Goal: Task Accomplishment & Management: Use online tool/utility

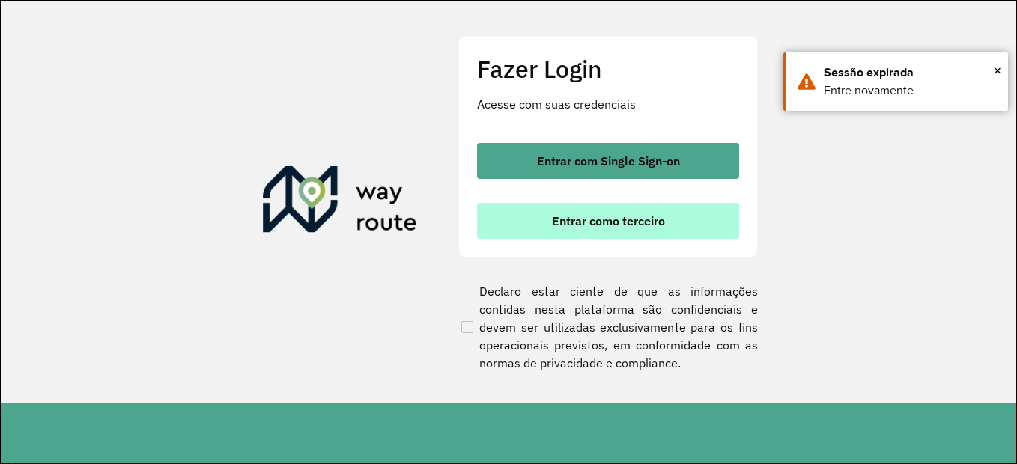
drag, startPoint x: 0, startPoint y: 0, endPoint x: 621, endPoint y: 211, distance: 655.5
click at [621, 211] on button "Entrar como terceiro" at bounding box center [608, 221] width 262 height 36
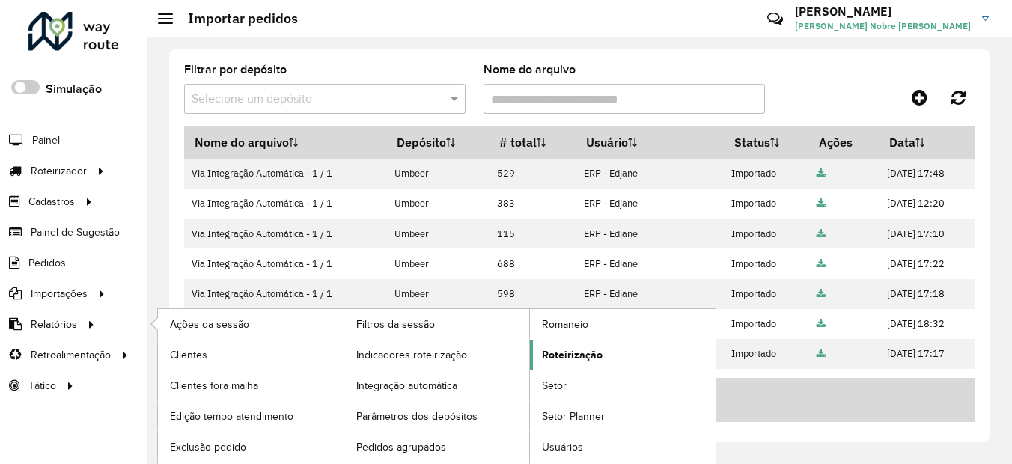
click at [593, 353] on span "Roteirização" at bounding box center [572, 355] width 61 height 16
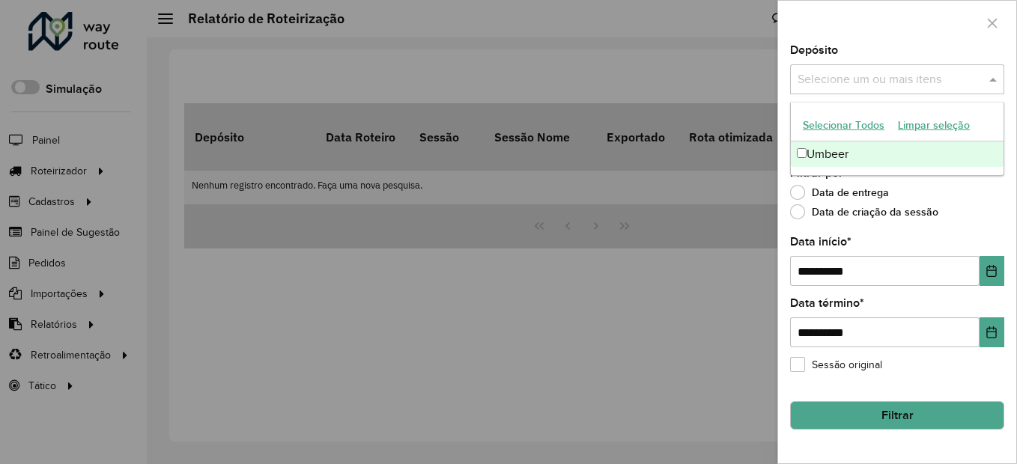
click at [802, 72] on input "text" at bounding box center [889, 80] width 192 height 18
click at [822, 151] on div "Umbeer" at bounding box center [896, 153] width 213 height 25
click at [812, 275] on input "**********" at bounding box center [884, 271] width 189 height 30
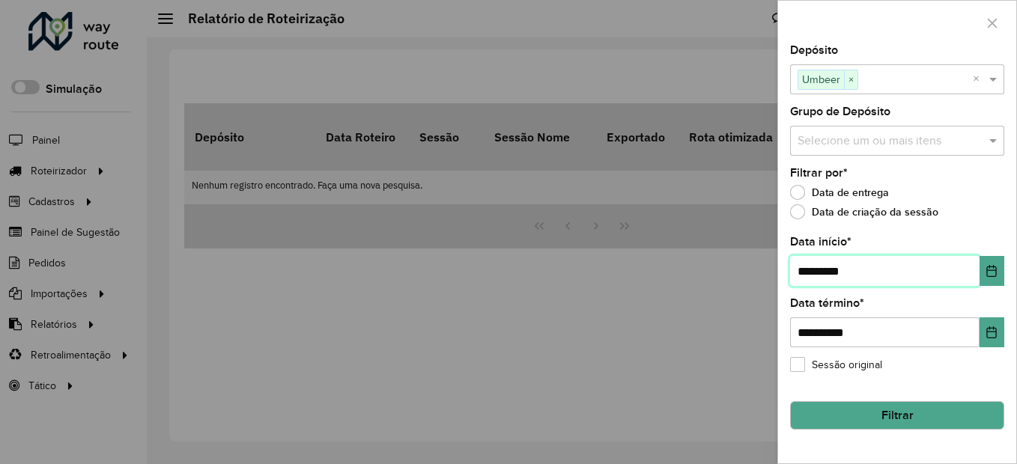
type input "**********"
click at [862, 418] on button "Filtrar" at bounding box center [897, 415] width 214 height 28
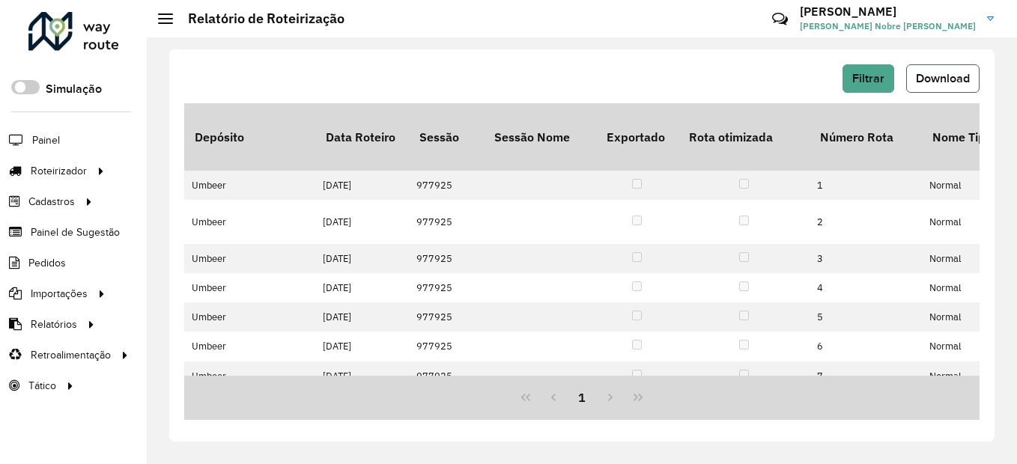
click at [954, 80] on span "Download" at bounding box center [942, 78] width 54 height 13
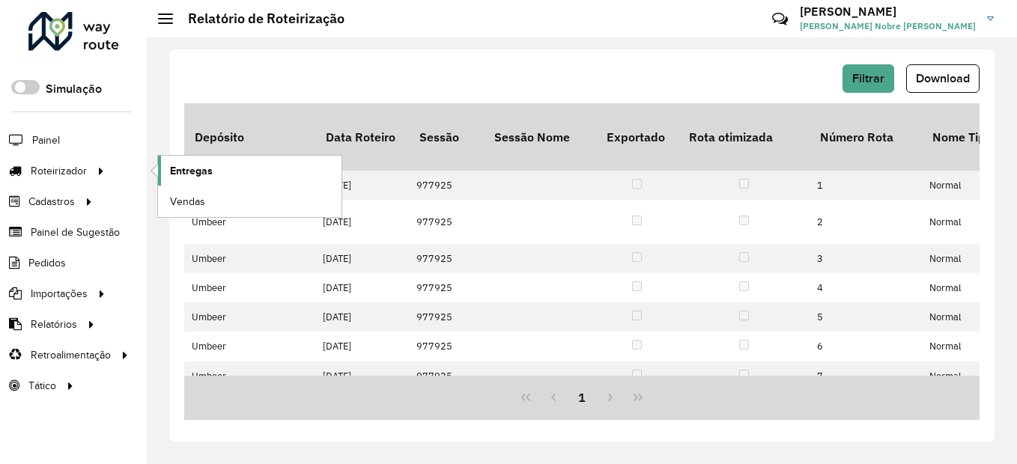
click at [181, 164] on span "Entregas" at bounding box center [191, 171] width 43 height 16
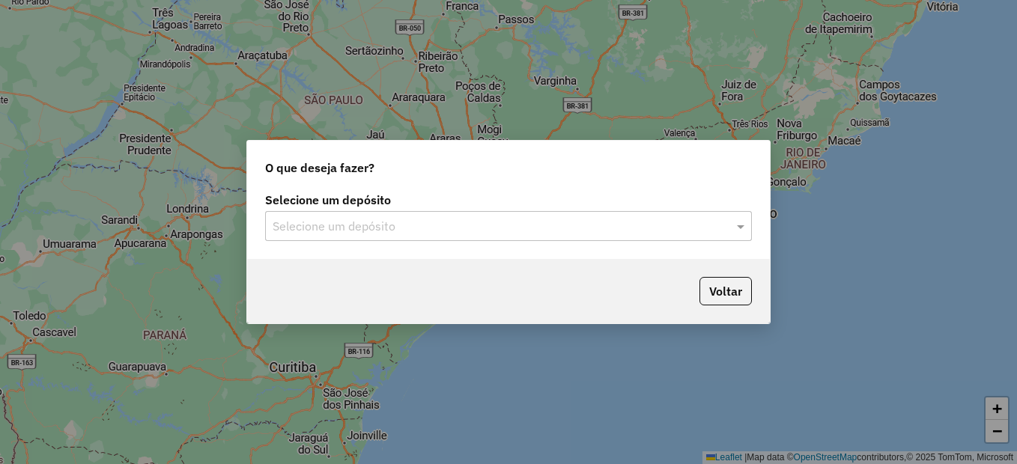
click at [369, 238] on div "Selecione um depósito" at bounding box center [508, 226] width 487 height 30
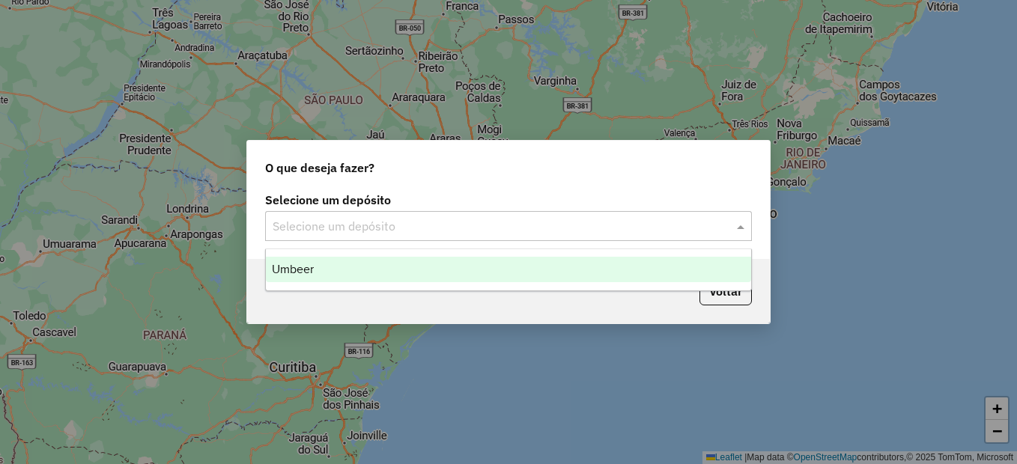
click at [326, 264] on div "Umbeer" at bounding box center [508, 269] width 485 height 25
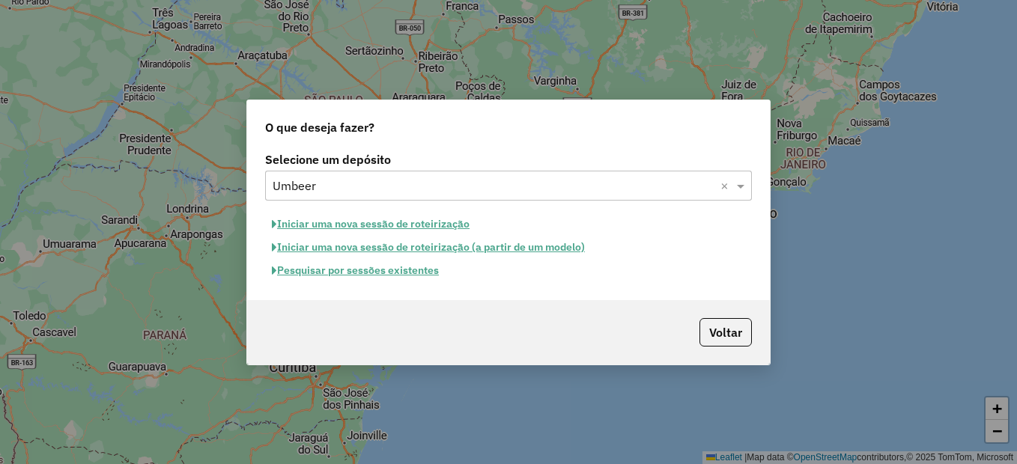
click at [362, 223] on button "Iniciar uma nova sessão de roteirização" at bounding box center [370, 224] width 211 height 23
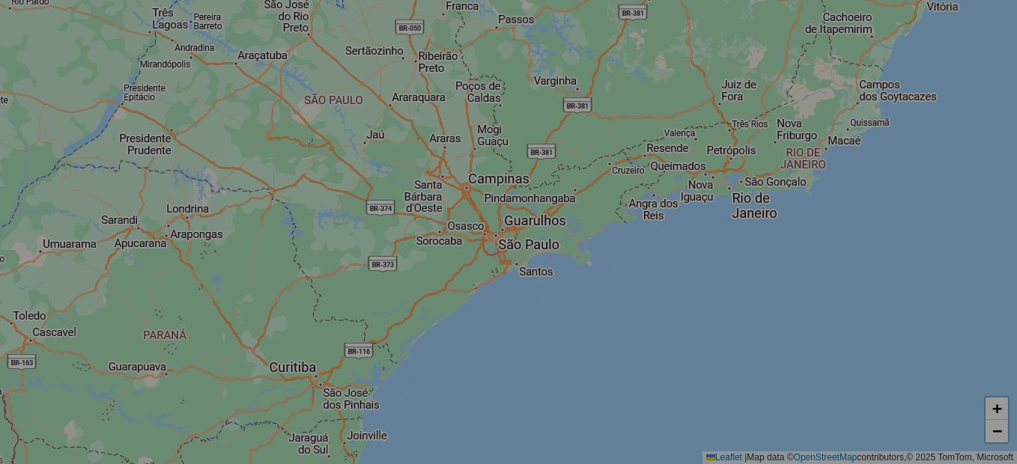
select select "*"
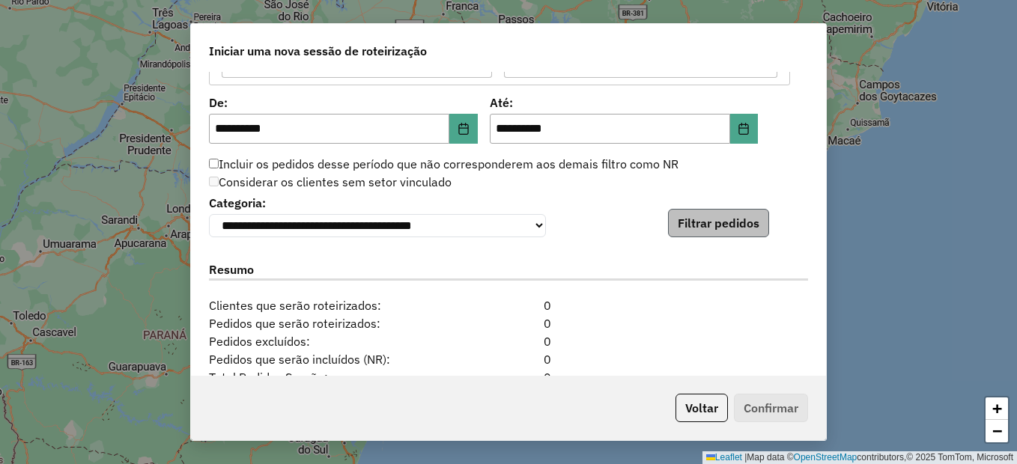
scroll to position [1422, 0]
click at [714, 228] on button "Filtrar pedidos" at bounding box center [718, 224] width 101 height 28
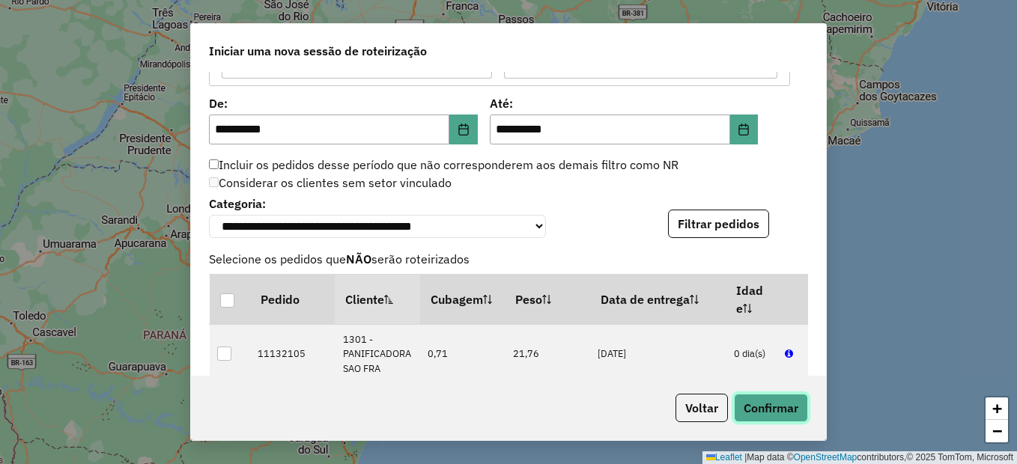
click at [759, 403] on button "Confirmar" at bounding box center [771, 408] width 74 height 28
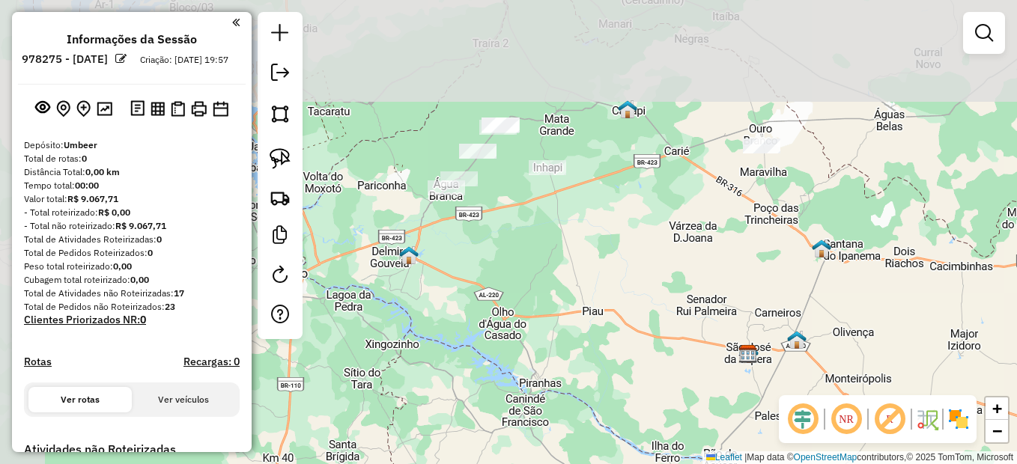
drag, startPoint x: 430, startPoint y: 214, endPoint x: 657, endPoint y: 337, distance: 258.6
click at [657, 337] on div "Janela de atendimento Grade de atendimento Capacidade Transportadoras Veículos …" at bounding box center [508, 232] width 1017 height 464
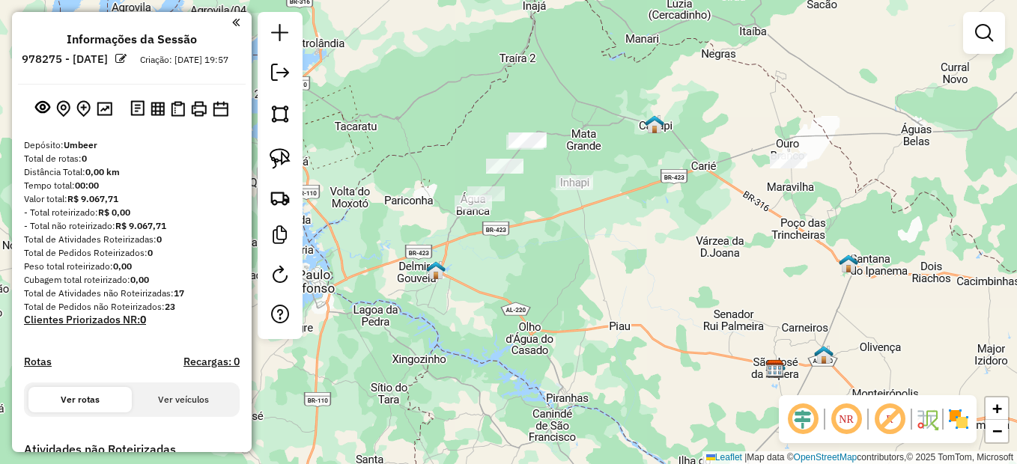
drag, startPoint x: 565, startPoint y: 328, endPoint x: 665, endPoint y: 404, distance: 126.1
click at [665, 404] on div "Janela de atendimento Grade de atendimento Capacidade Transportadoras Veículos …" at bounding box center [508, 232] width 1017 height 464
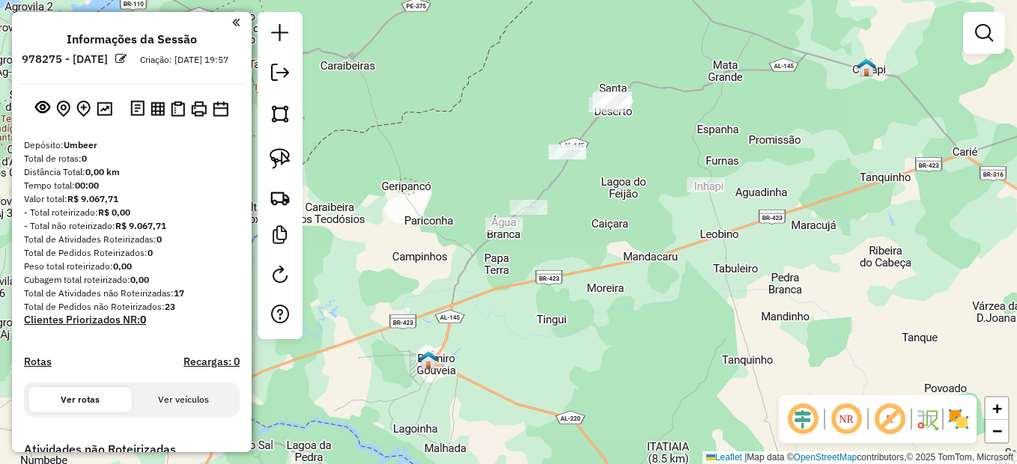
click at [633, 290] on div "Janela de atendimento Grade de atendimento Capacidade Transportadoras Veículos …" at bounding box center [508, 232] width 1017 height 464
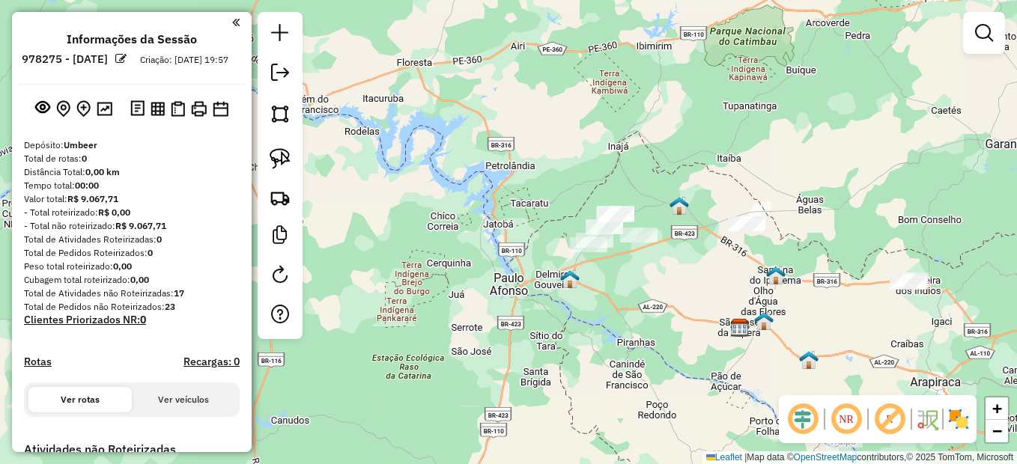
click at [622, 207] on div "Janela de atendimento Grade de atendimento Capacidade Transportadoras Veículos …" at bounding box center [508, 232] width 1017 height 464
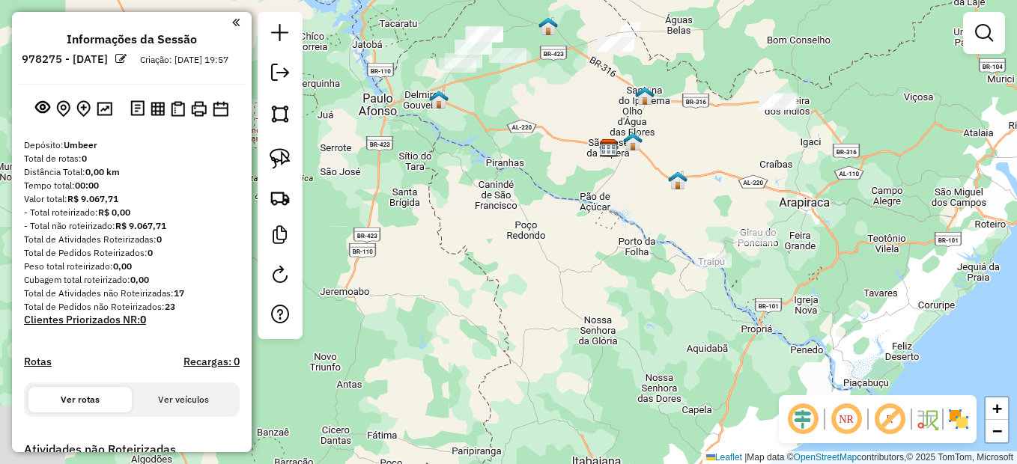
drag, startPoint x: 653, startPoint y: 288, endPoint x: 605, endPoint y: 233, distance: 73.2
click at [605, 233] on div "Janela de atendimento Grade de atendimento Capacidade Transportadoras Veículos …" at bounding box center [508, 232] width 1017 height 464
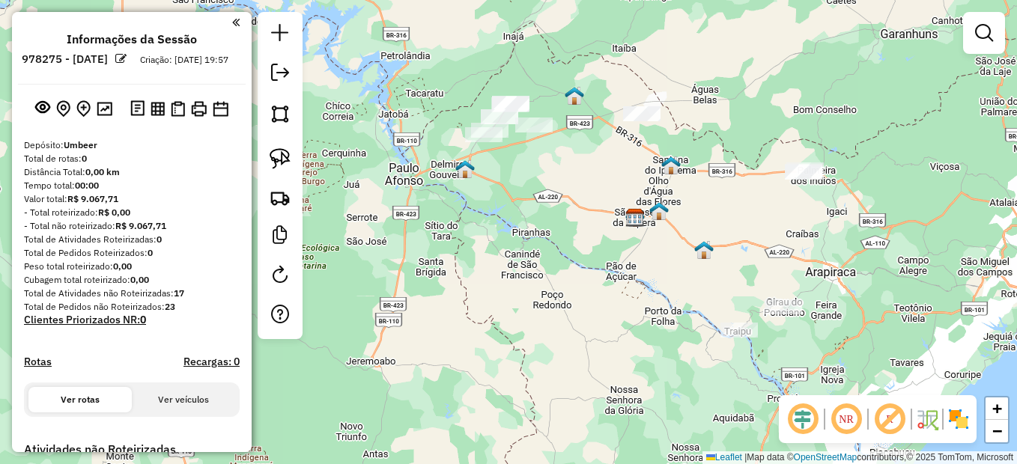
drag, startPoint x: 584, startPoint y: 225, endPoint x: 628, endPoint y: 334, distance: 117.2
click at [663, 373] on div "Janela de atendimento Grade de atendimento Capacidade Transportadoras Veículos …" at bounding box center [508, 232] width 1017 height 464
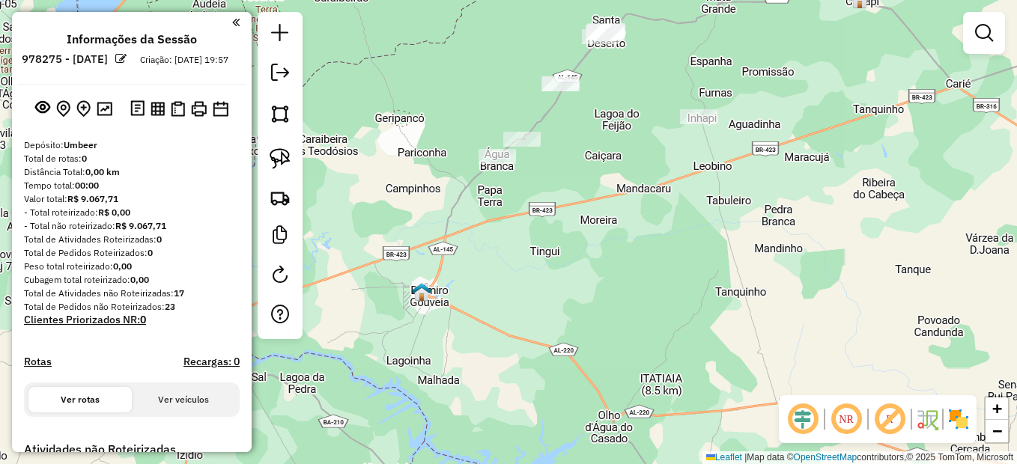
drag, startPoint x: 567, startPoint y: 255, endPoint x: 585, endPoint y: 328, distance: 74.8
click at [585, 328] on div "Janela de atendimento Grade de atendimento Capacidade Transportadoras Veículos …" at bounding box center [508, 232] width 1017 height 464
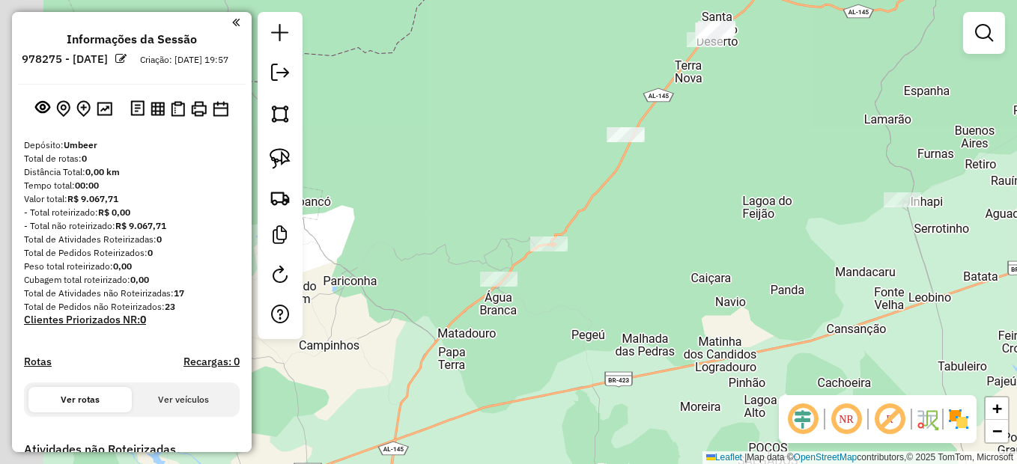
drag, startPoint x: 463, startPoint y: 293, endPoint x: 508, endPoint y: 332, distance: 59.9
click at [508, 332] on div "Janela de atendimento Grade de atendimento Capacidade Transportadoras Veículos …" at bounding box center [508, 232] width 1017 height 464
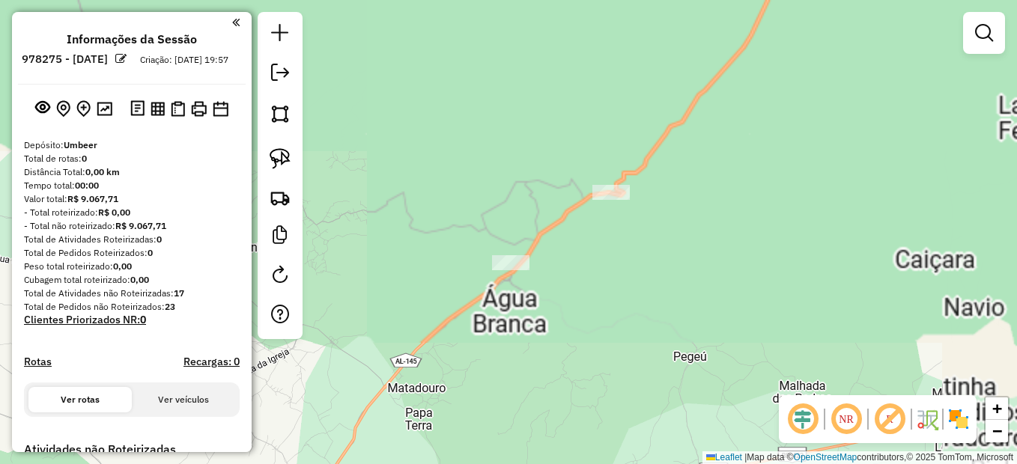
click at [509, 270] on div at bounding box center [510, 262] width 37 height 15
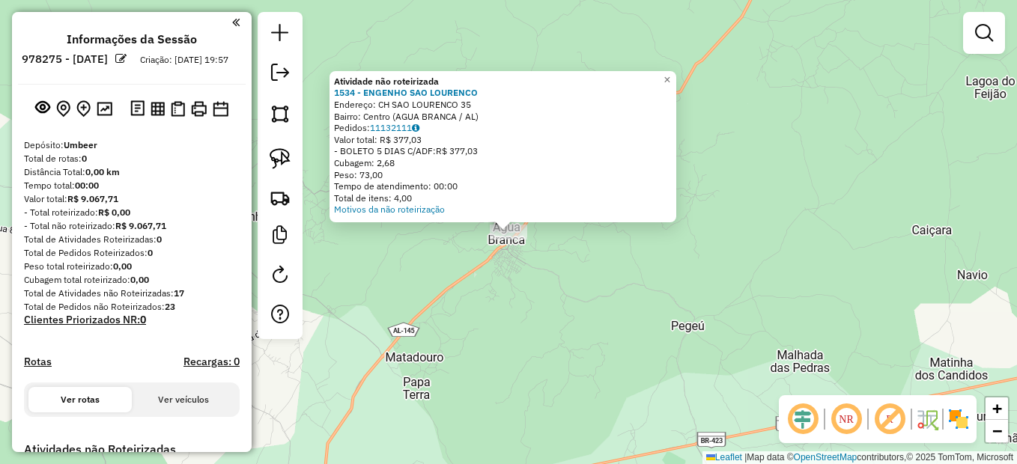
click at [565, 281] on div "Atividade não roteirizada 1534 - ENGENHO SAO LOURENCO Endereço: CH SAO LOURENCO…" at bounding box center [508, 232] width 1017 height 464
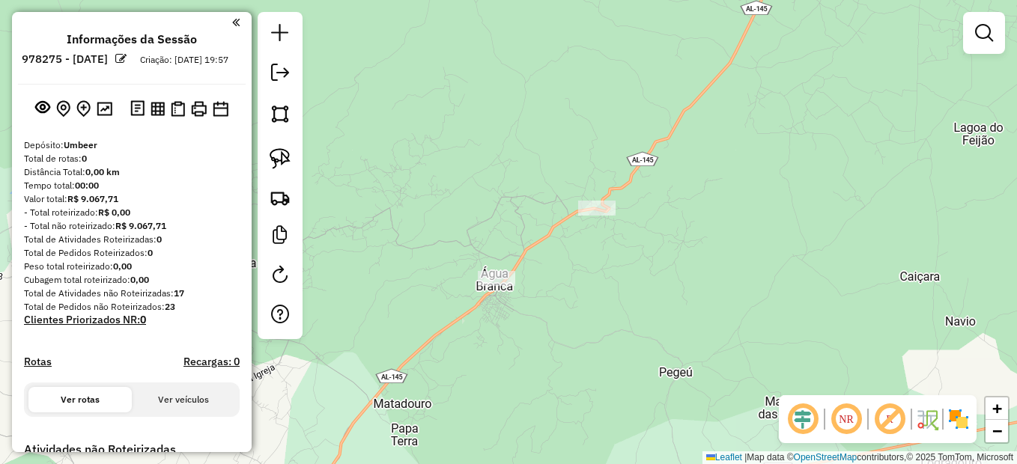
drag, startPoint x: 639, startPoint y: 183, endPoint x: 592, endPoint y: 250, distance: 81.8
click at [612, 255] on div "Janela de atendimento Grade de atendimento Capacidade Transportadoras Veículos …" at bounding box center [508, 232] width 1017 height 464
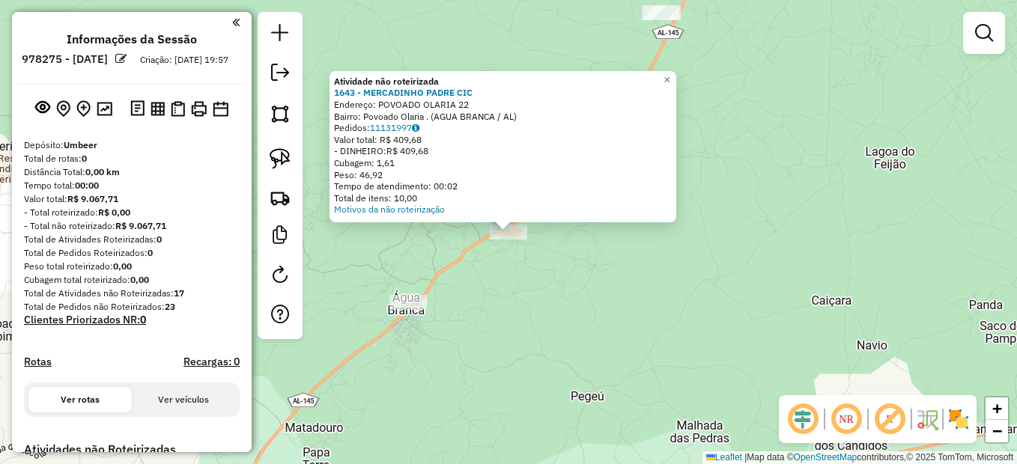
click at [731, 143] on div "Atividade não roteirizada 1643 - MERCADINHO PADRE CIC Endereço: POVOADO OLARIA …" at bounding box center [508, 232] width 1017 height 464
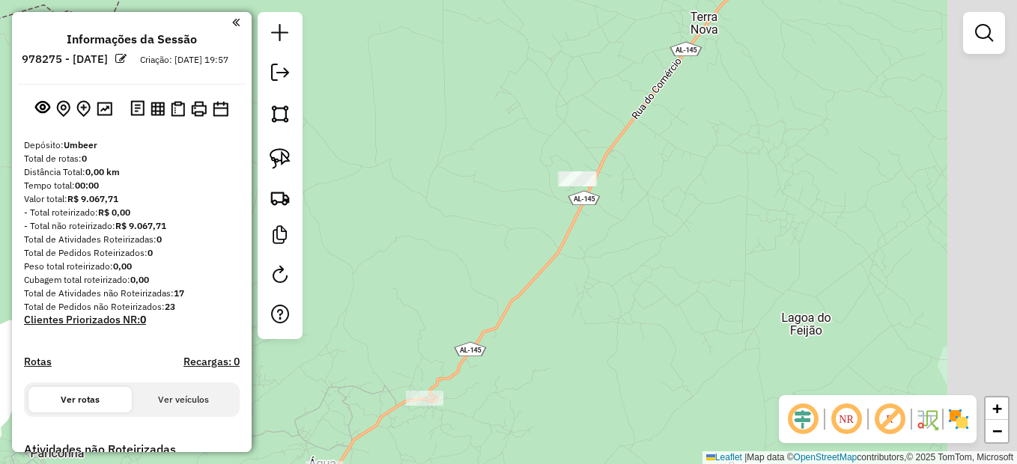
drag, startPoint x: 779, startPoint y: 94, endPoint x: 609, endPoint y: 301, distance: 267.5
click at [656, 326] on div "Janela de atendimento Grade de atendimento Capacidade Transportadoras Veículos …" at bounding box center [508, 232] width 1017 height 464
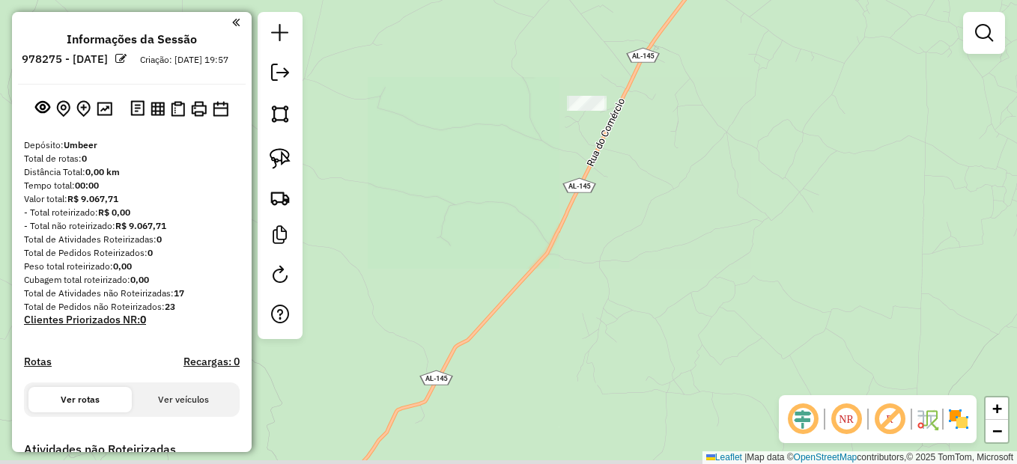
drag, startPoint x: 488, startPoint y: 312, endPoint x: 536, endPoint y: 203, distance: 119.3
click at [536, 203] on div "Janela de atendimento Grade de atendimento Capacidade Transportadoras Veículos …" at bounding box center [508, 232] width 1017 height 464
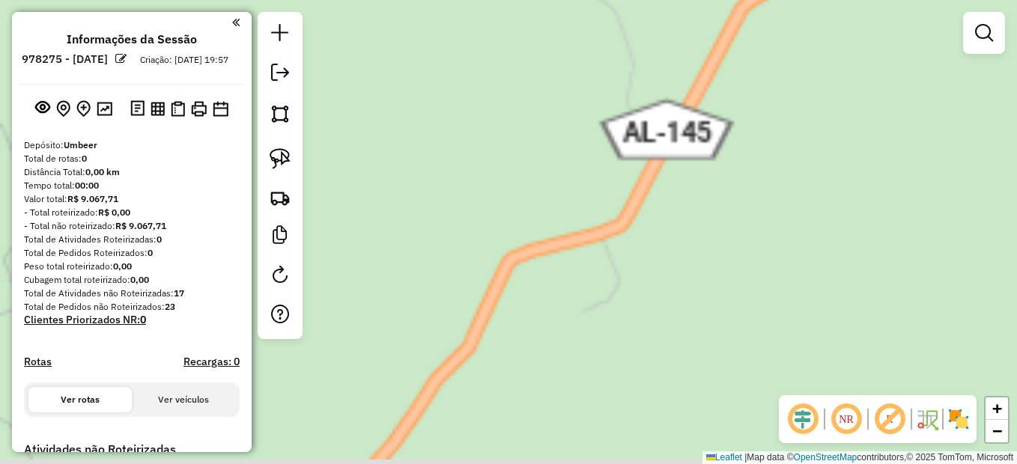
drag, startPoint x: 445, startPoint y: 239, endPoint x: 477, endPoint y: -40, distance: 280.3
click at [477, 0] on html "**********" at bounding box center [508, 232] width 1017 height 464
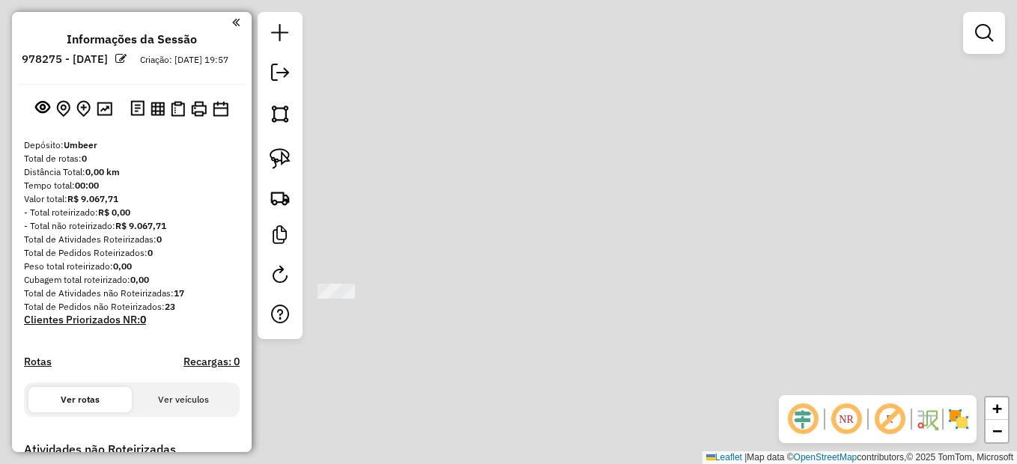
drag, startPoint x: 446, startPoint y: 186, endPoint x: 533, endPoint y: 291, distance: 136.7
click at [500, 370] on div "Janela de atendimento Grade de atendimento Capacidade Transportadoras Veículos …" at bounding box center [508, 232] width 1017 height 464
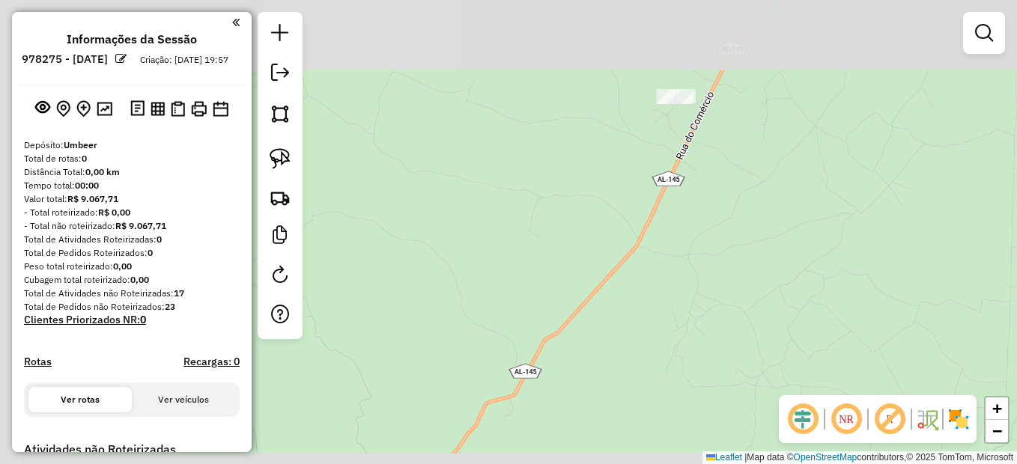
drag, startPoint x: 708, startPoint y: 167, endPoint x: 536, endPoint y: 418, distance: 304.2
click at [536, 418] on div "Janela de atendimento Grade de atendimento Capacidade Transportadoras Veículos …" at bounding box center [508, 232] width 1017 height 464
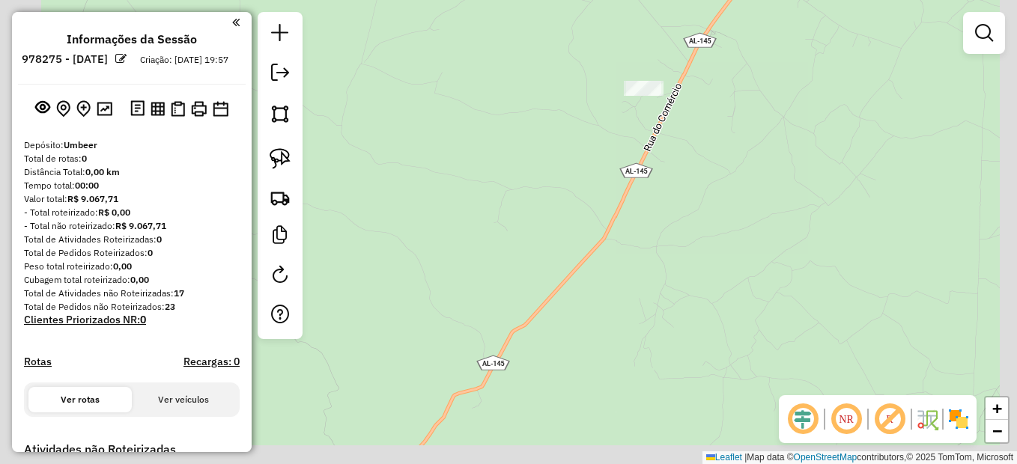
drag, startPoint x: 548, startPoint y: 164, endPoint x: 407, endPoint y: 418, distance: 290.2
click at [409, 417] on div "Janela de atendimento Grade de atendimento Capacidade Transportadoras Veículos …" at bounding box center [508, 232] width 1017 height 464
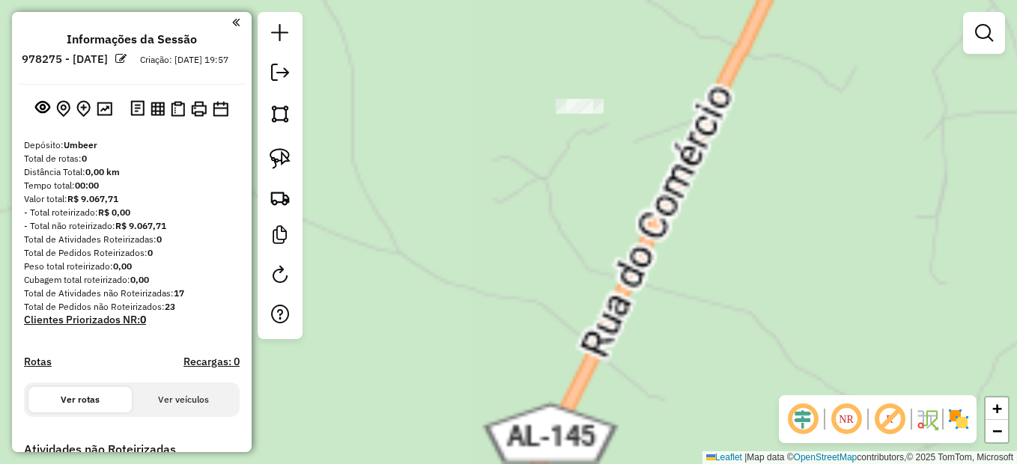
drag, startPoint x: 545, startPoint y: 273, endPoint x: 564, endPoint y: 246, distance: 33.2
click at [543, 294] on div "Janela de atendimento Grade de atendimento Capacidade Transportadoras Veículos …" at bounding box center [508, 232] width 1017 height 464
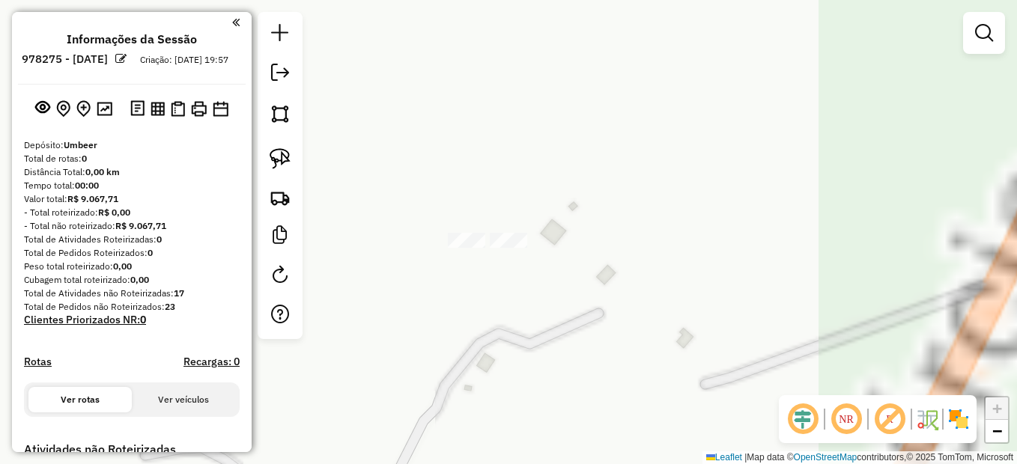
drag, startPoint x: 580, startPoint y: 122, endPoint x: 484, endPoint y: 397, distance: 291.9
click at [484, 397] on div "Janela de atendimento Grade de atendimento Capacidade Transportadoras Veículos …" at bounding box center [508, 232] width 1017 height 464
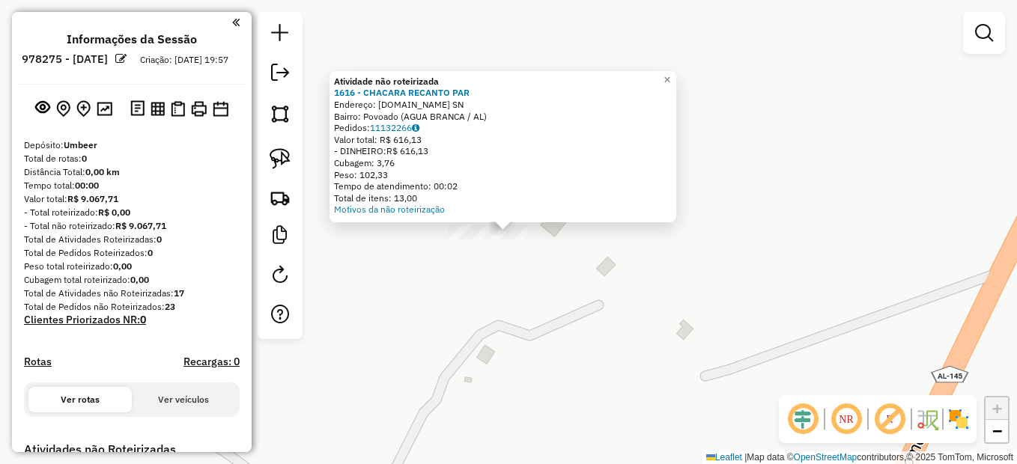
click at [736, 215] on div "Atividade não roteirizada 1616 - CHACARA RECANTO PAR Endereço: POV.BRADESCO SN …" at bounding box center [508, 232] width 1017 height 464
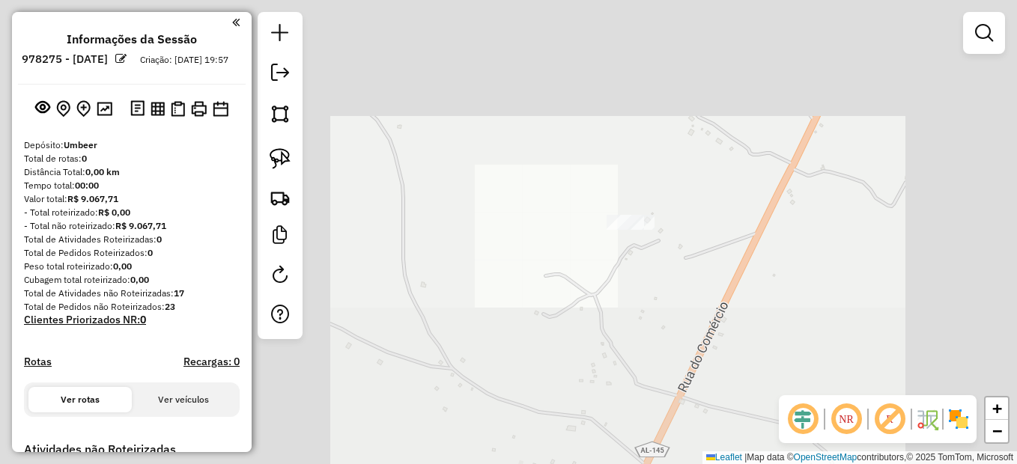
drag, startPoint x: 779, startPoint y: 267, endPoint x: 659, endPoint y: 276, distance: 119.4
click at [659, 276] on div "Janela de atendimento Grade de atendimento Capacidade Transportadoras Veículos …" at bounding box center [508, 232] width 1017 height 464
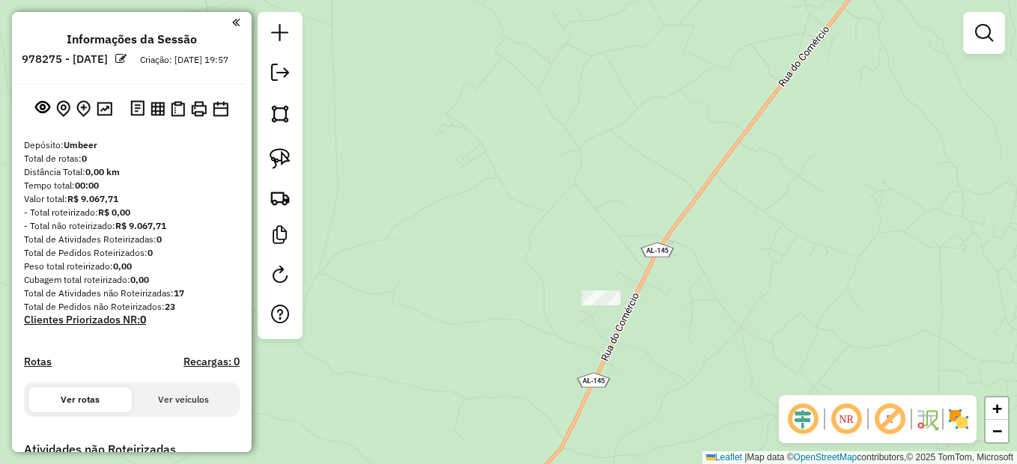
drag, startPoint x: 742, startPoint y: 298, endPoint x: 577, endPoint y: 374, distance: 181.2
click at [577, 374] on div "Janela de atendimento Grade de atendimento Capacidade Transportadoras Veículos …" at bounding box center [508, 232] width 1017 height 464
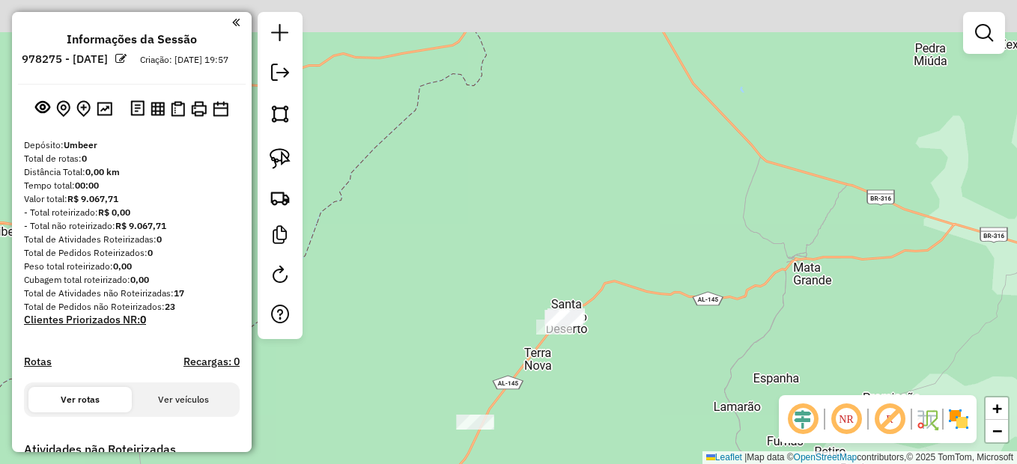
drag, startPoint x: 671, startPoint y: 329, endPoint x: 606, endPoint y: 365, distance: 73.7
click at [613, 365] on div "Janela de atendimento Grade de atendimento Capacidade Transportadoras Veículos …" at bounding box center [508, 232] width 1017 height 464
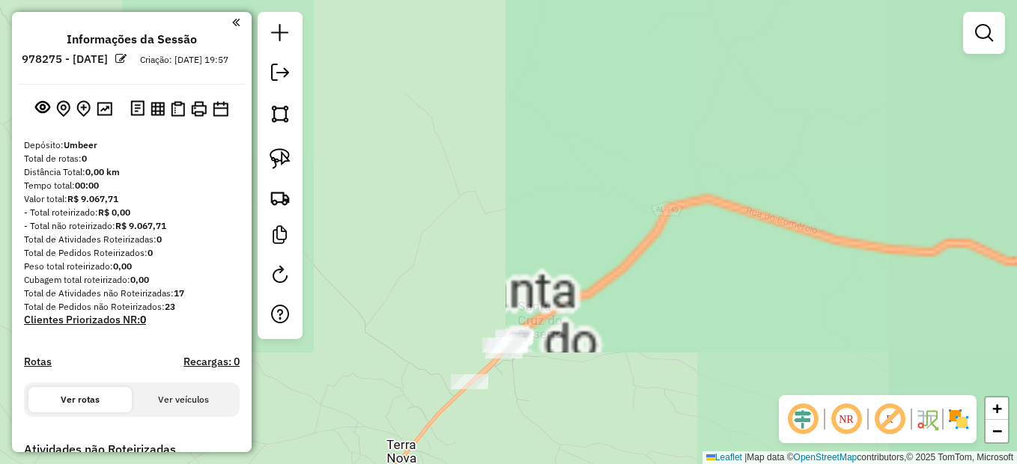
drag, startPoint x: 393, startPoint y: 405, endPoint x: 472, endPoint y: 439, distance: 86.2
click at [457, 445] on div "Janela de atendimento Grade de atendimento Capacidade Transportadoras Veículos …" at bounding box center [508, 232] width 1017 height 464
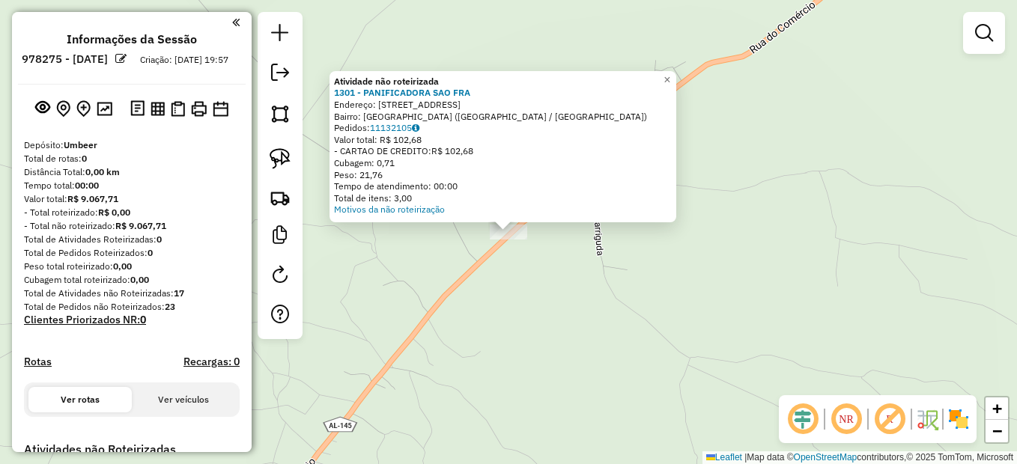
click at [574, 255] on div "Atividade não roteirizada 1301 - PANIFICADORA SAO FRA Endereço: rua do comercio…" at bounding box center [508, 232] width 1017 height 464
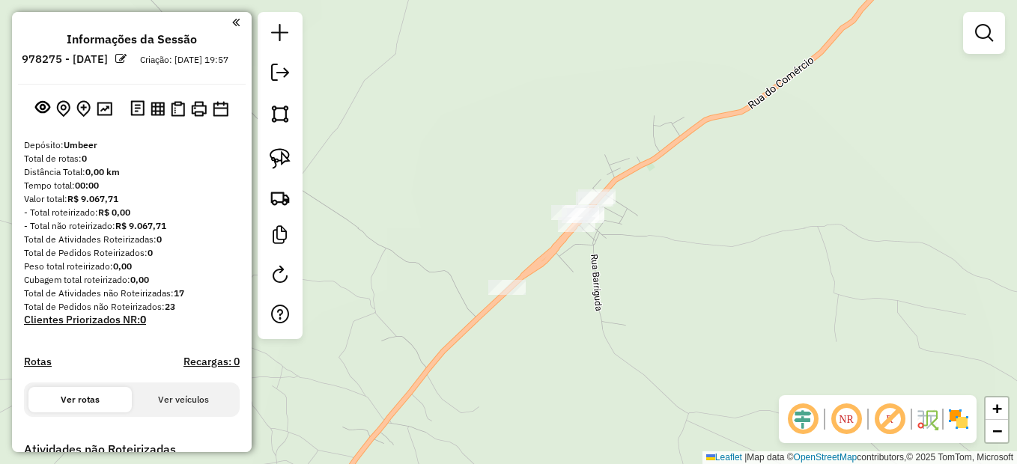
drag, startPoint x: 567, startPoint y: 268, endPoint x: 580, endPoint y: 242, distance: 29.1
click at [567, 272] on div "Janela de atendimento Grade de atendimento Capacidade Transportadoras Veículos …" at bounding box center [508, 232] width 1017 height 464
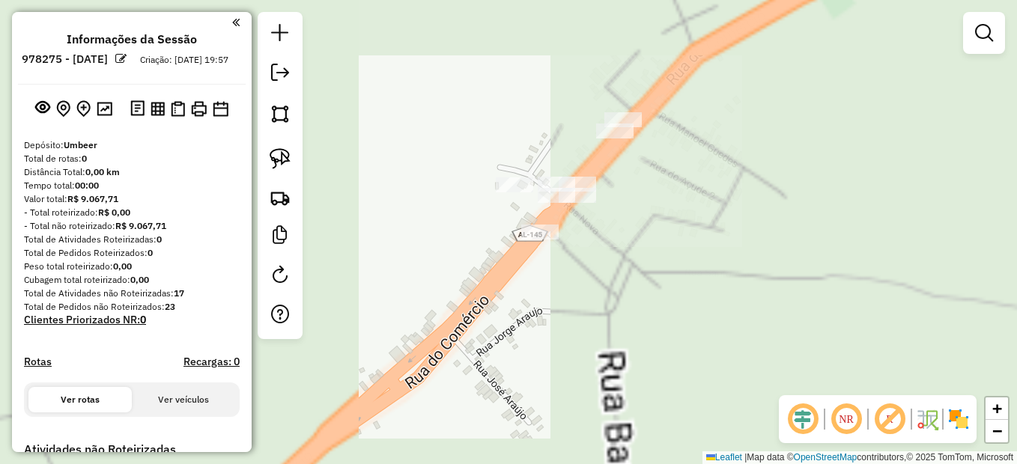
drag, startPoint x: 578, startPoint y: 238, endPoint x: 584, endPoint y: 266, distance: 29.1
click at [584, 266] on div "Janela de atendimento Grade de atendimento Capacidade Transportadoras Veículos …" at bounding box center [508, 232] width 1017 height 464
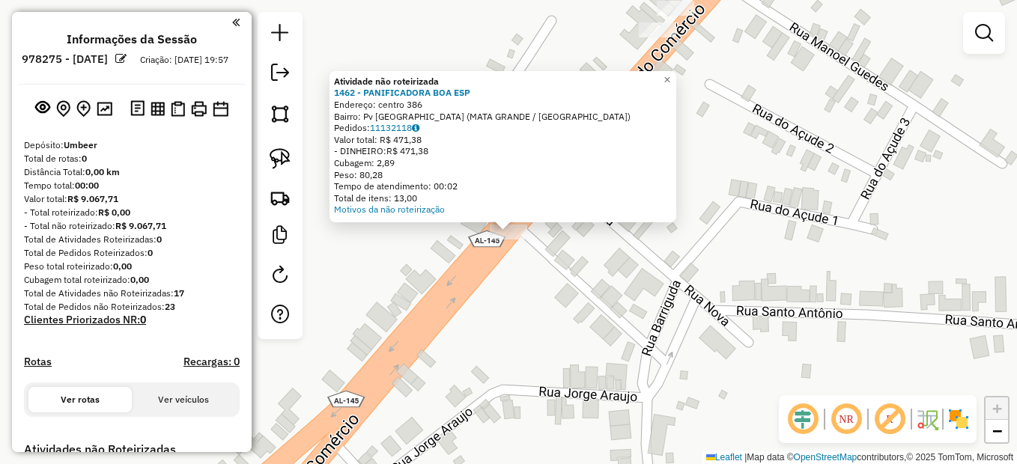
click at [597, 293] on div "Atividade não roteirizada 1462 - PANIFICADORA BOA ESP Endereço: centro 386 Bair…" at bounding box center [508, 232] width 1017 height 464
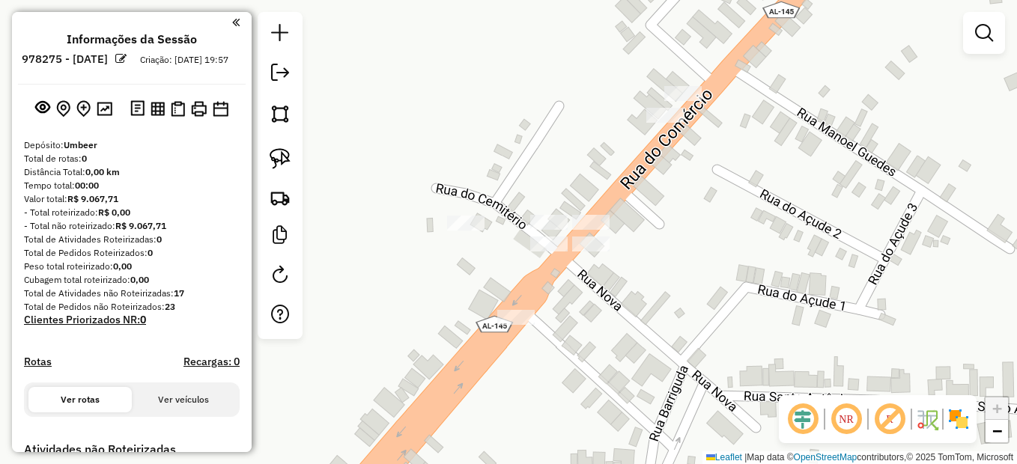
drag, startPoint x: 590, startPoint y: 316, endPoint x: 569, endPoint y: 319, distance: 21.2
click at [588, 326] on div "Janela de atendimento Grade de atendimento Capacidade Transportadoras Veículos …" at bounding box center [508, 232] width 1017 height 464
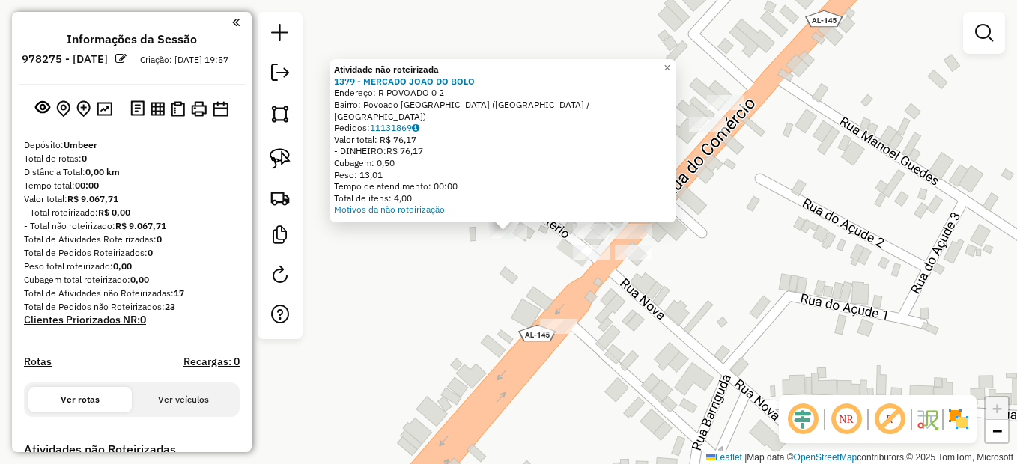
click at [639, 308] on div "Atividade não roteirizada 1379 - MERCADO JOAO DO BOLO Endereço: R POVOADO 0 2 B…" at bounding box center [508, 232] width 1017 height 464
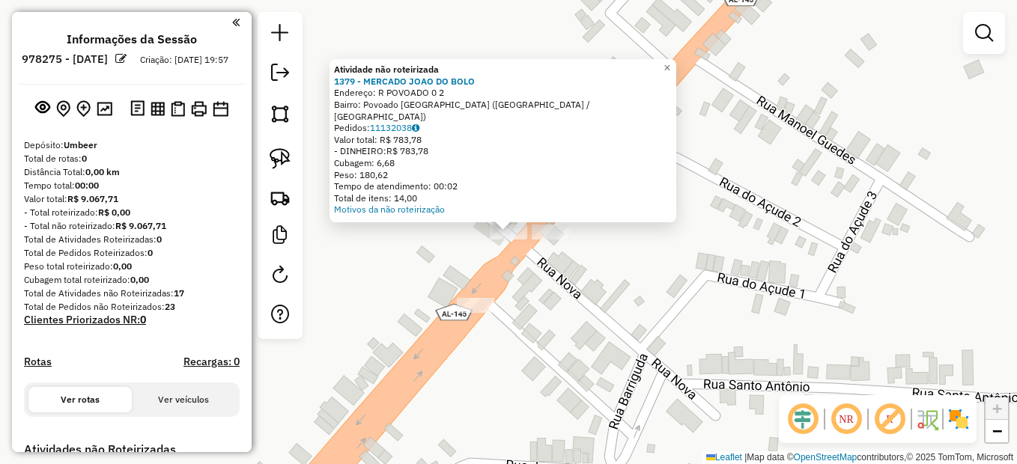
click at [591, 287] on div "Atividade não roteirizada 1379 - MERCADO JOAO DO BOLO Endereço: R POVOADO 0 2 B…" at bounding box center [508, 232] width 1017 height 464
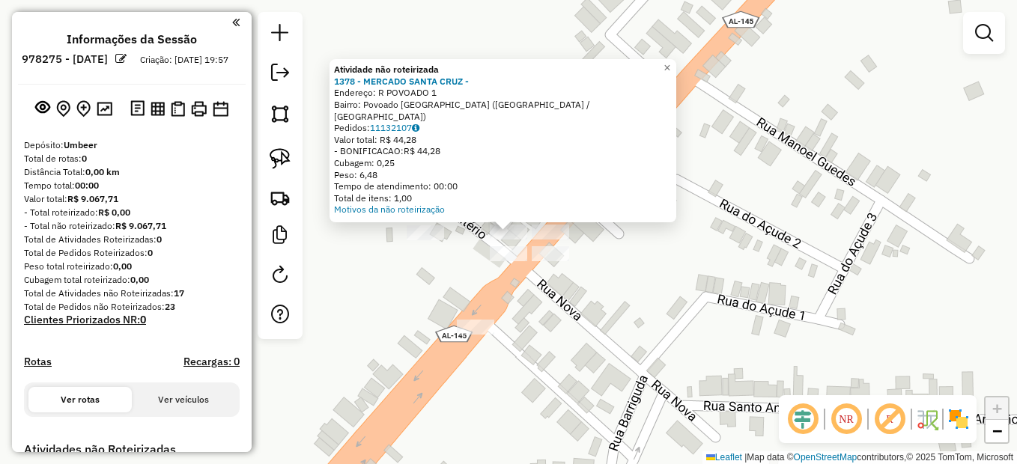
click at [545, 303] on div "Atividade não roteirizada 1378 - MERCADO SANTA CRUZ - Endereço: R POVOADO 1 Bai…" at bounding box center [508, 232] width 1017 height 464
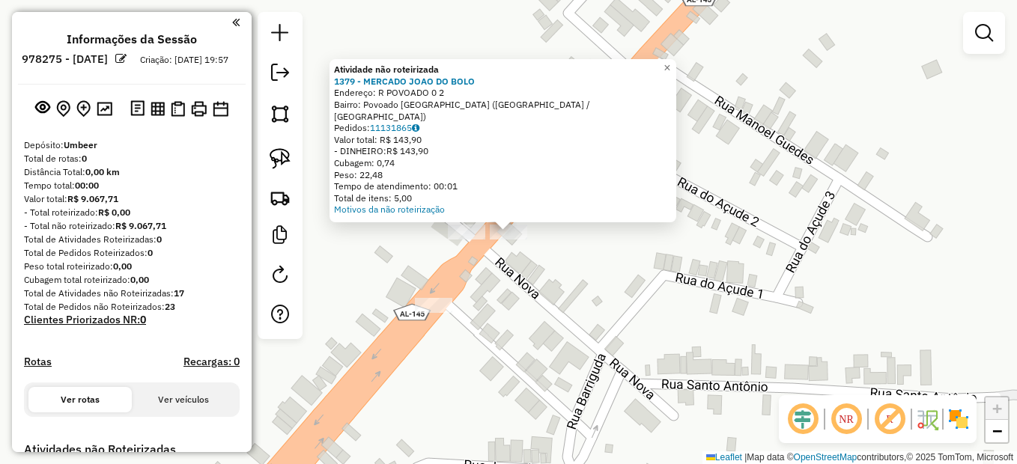
click at [534, 278] on div "Atividade não roteirizada 1379 - MERCADO JOAO DO BOLO Endereço: R POVOADO 0 2 B…" at bounding box center [508, 232] width 1017 height 464
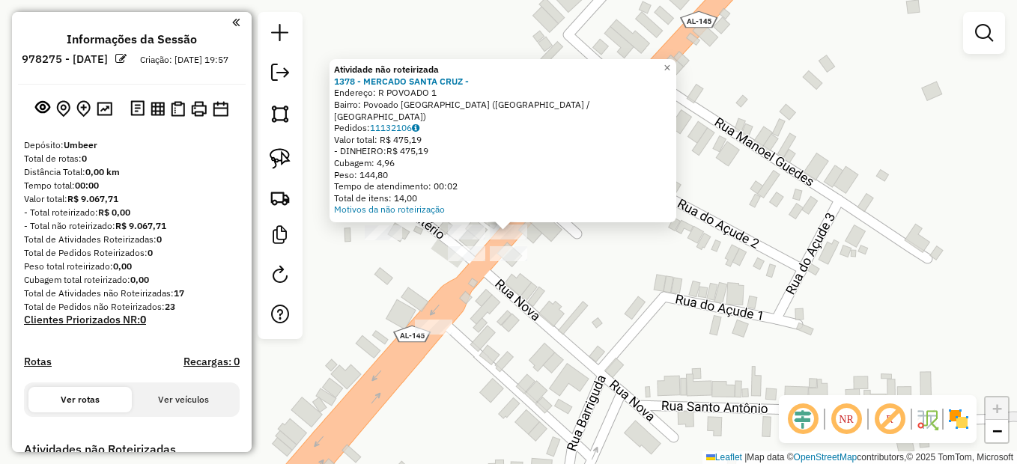
click at [701, 240] on div "Atividade não roteirizada 1378 - MERCADO SANTA CRUZ - Endereço: R POVOADO 1 Bai…" at bounding box center [508, 232] width 1017 height 464
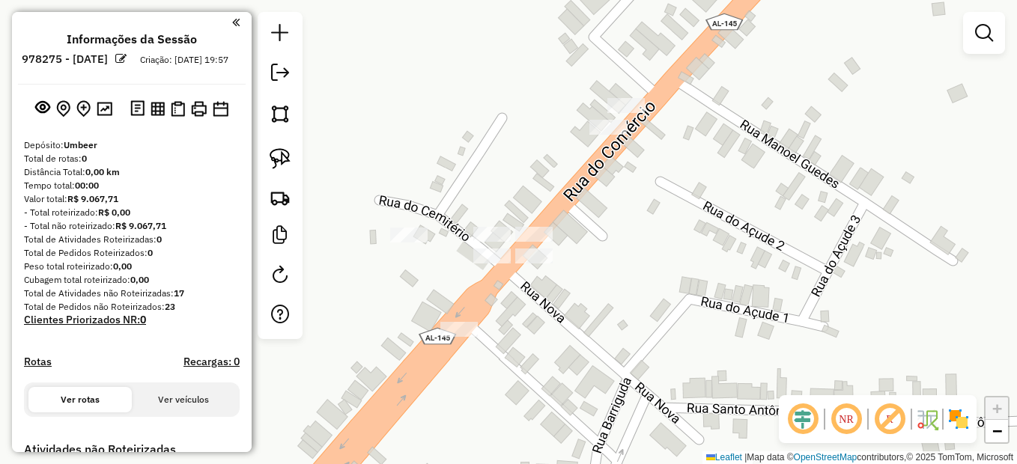
click at [631, 113] on div at bounding box center [625, 105] width 37 height 15
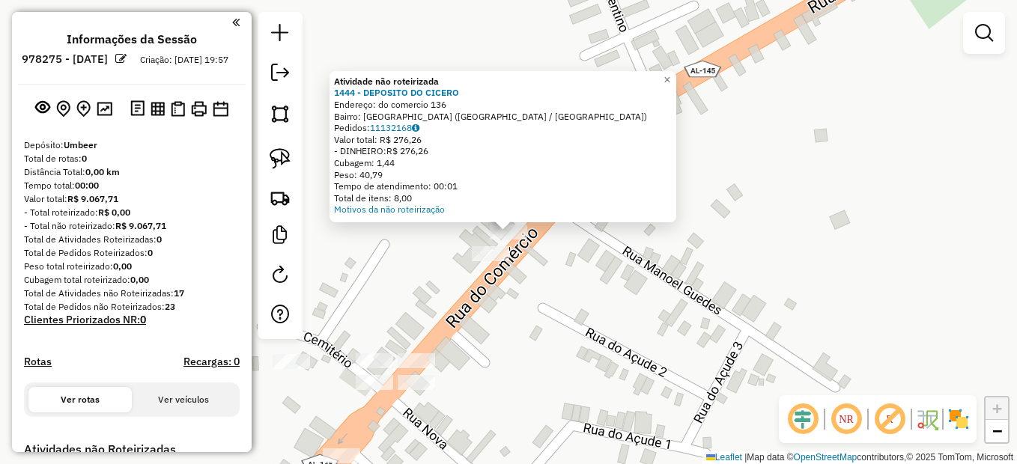
click at [528, 237] on div "Atividade não roteirizada 1444 - DEPOSITO DO CICERO Endereço: do comercio 136 B…" at bounding box center [508, 232] width 1017 height 464
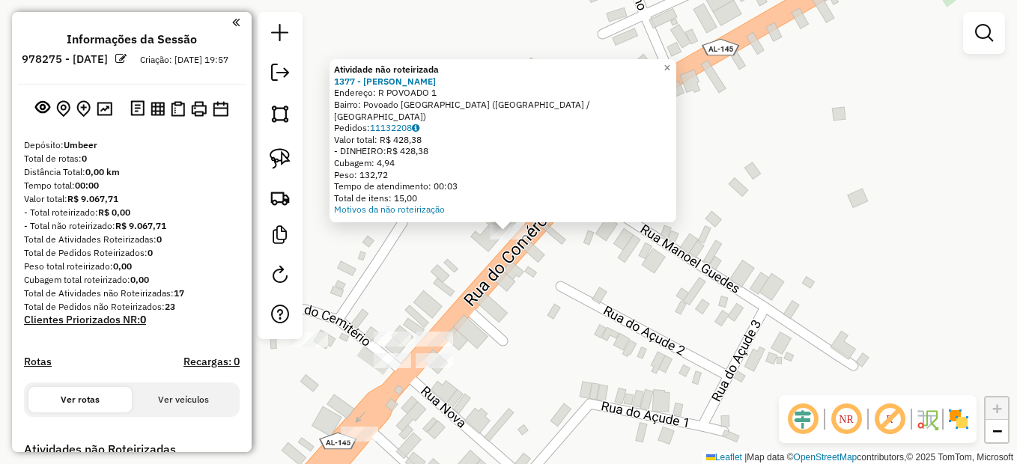
click at [672, 299] on div "Atividade não roteirizada 1377 - MERCADINHO MARTINS Endereço: R POVOADO 1 Bairr…" at bounding box center [508, 232] width 1017 height 464
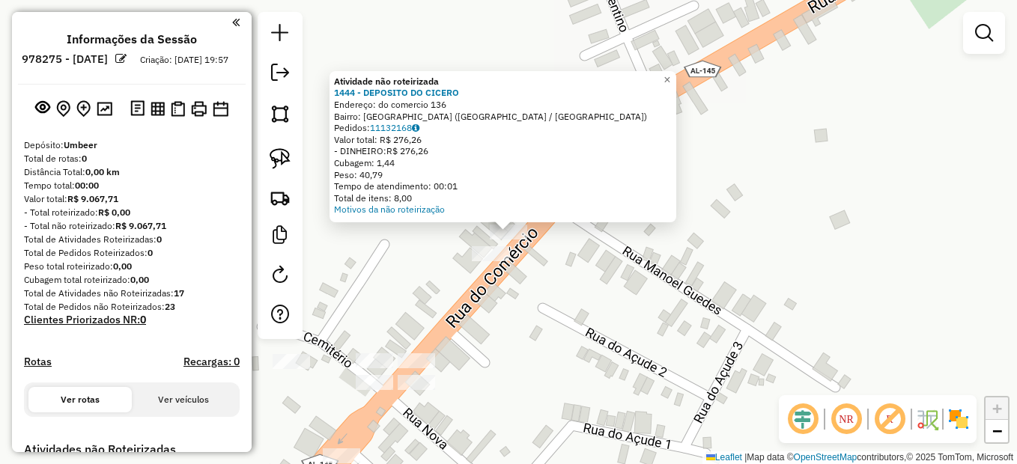
click at [707, 344] on div "Atividade não roteirizada 1444 - DEPOSITO DO CICERO Endereço: do comercio 136 B…" at bounding box center [508, 232] width 1017 height 464
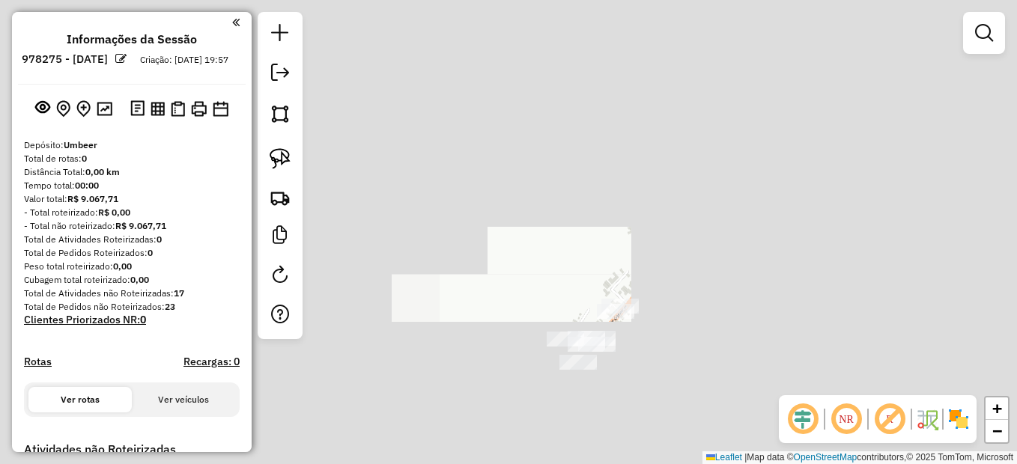
drag, startPoint x: 729, startPoint y: 300, endPoint x: 624, endPoint y: 299, distance: 105.6
click at [638, 302] on div "Janela de atendimento Grade de atendimento Capacidade Transportadoras Veículos …" at bounding box center [508, 232] width 1017 height 464
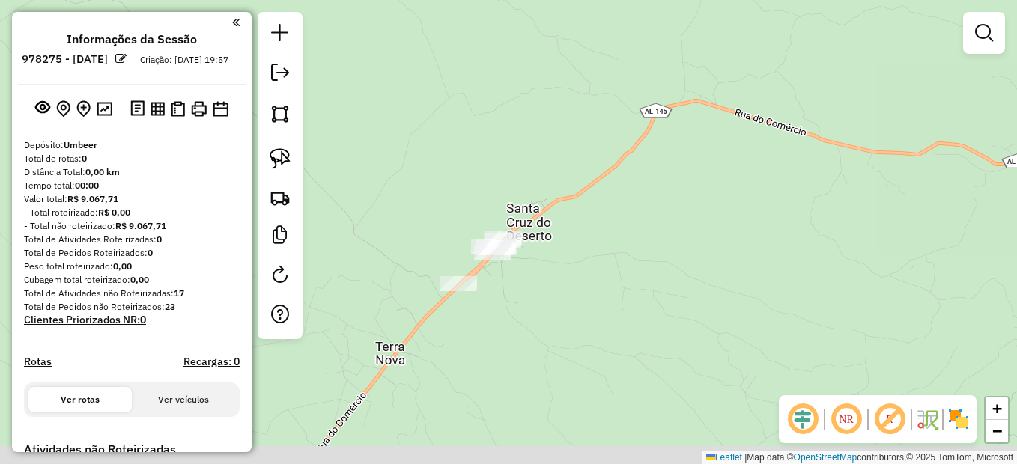
click at [600, 263] on div "Janela de atendimento Grade de atendimento Capacidade Transportadoras Veículos …" at bounding box center [508, 232] width 1017 height 464
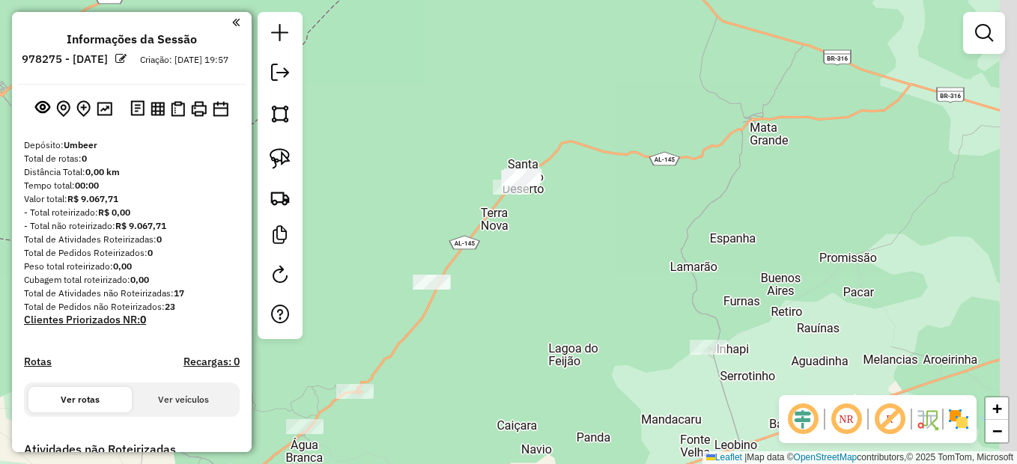
drag, startPoint x: 581, startPoint y: 315, endPoint x: 557, endPoint y: 279, distance: 43.2
click at [557, 279] on div "Janela de atendimento Grade de atendimento Capacidade Transportadoras Veículos …" at bounding box center [508, 232] width 1017 height 464
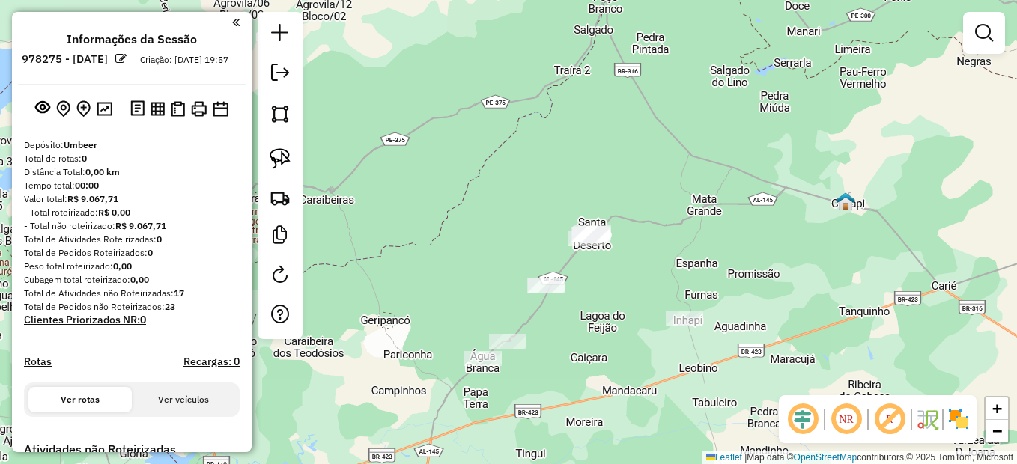
drag, startPoint x: 417, startPoint y: 403, endPoint x: 532, endPoint y: 406, distance: 115.3
click at [532, 406] on div "Janela de atendimento Grade de atendimento Capacidade Transportadoras Veículos …" at bounding box center [508, 232] width 1017 height 464
